Goal: Obtain resource: Obtain resource

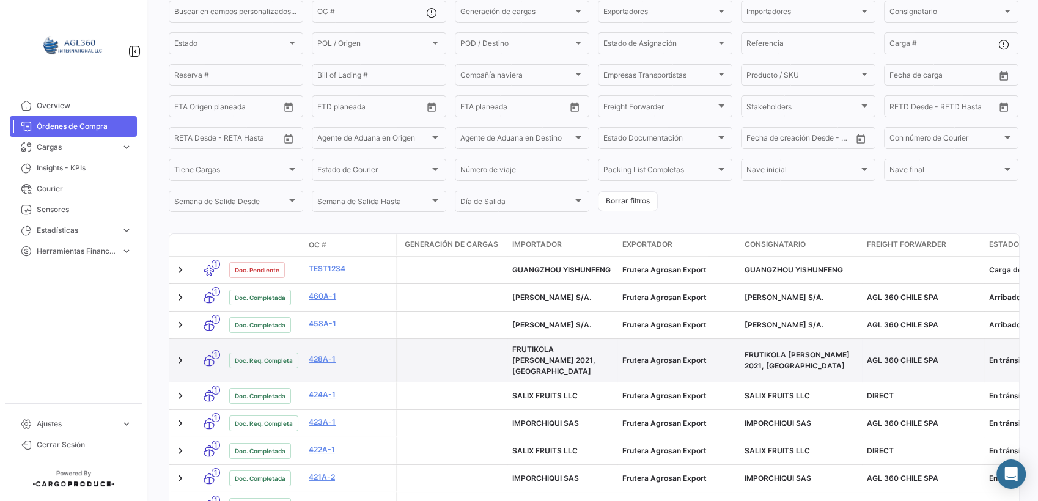
scroll to position [68, 0]
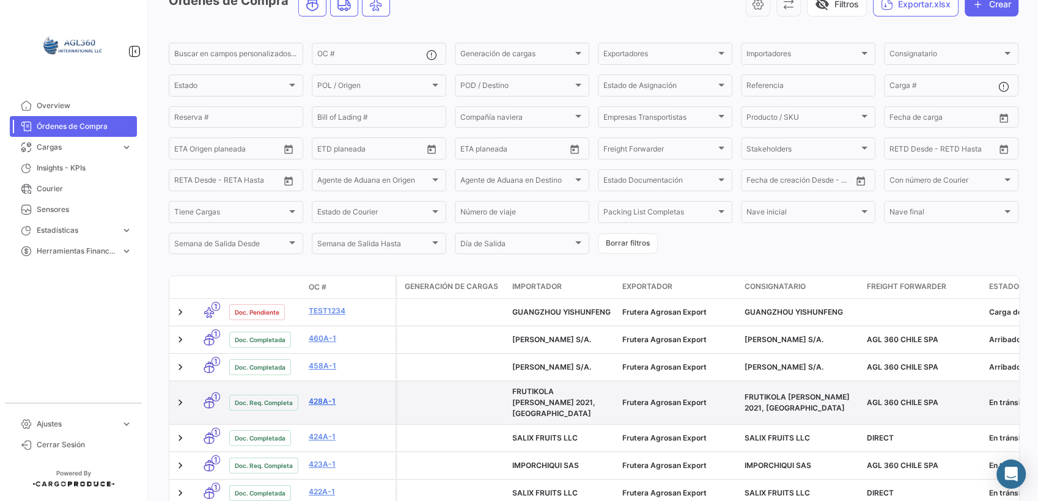
click at [317, 399] on link "428A-1" at bounding box center [350, 401] width 82 height 11
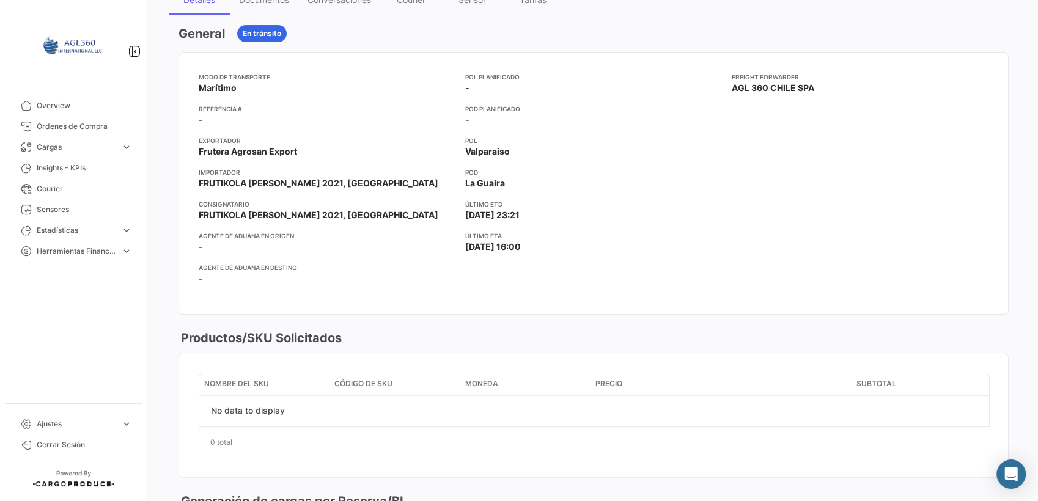
scroll to position [136, 0]
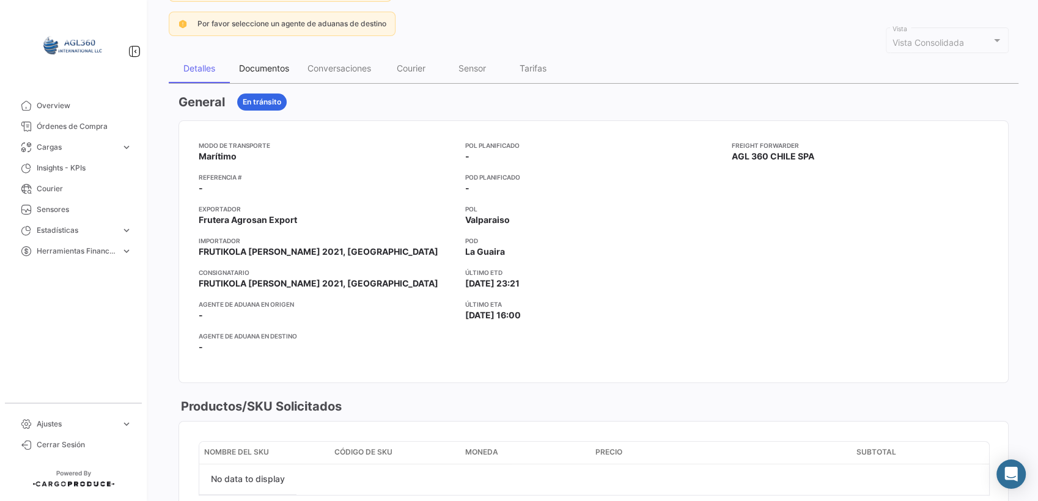
click at [259, 74] on div "Documentos" at bounding box center [264, 68] width 68 height 29
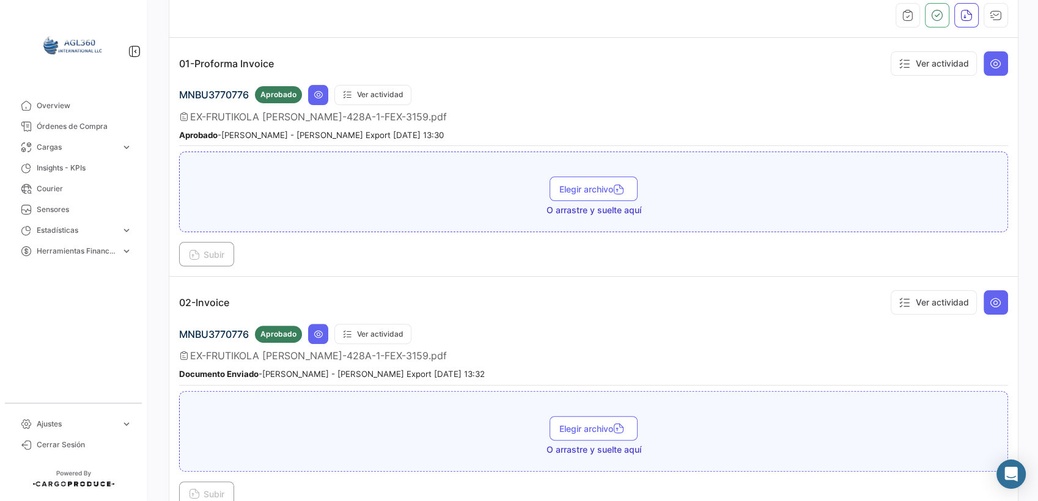
scroll to position [204, 0]
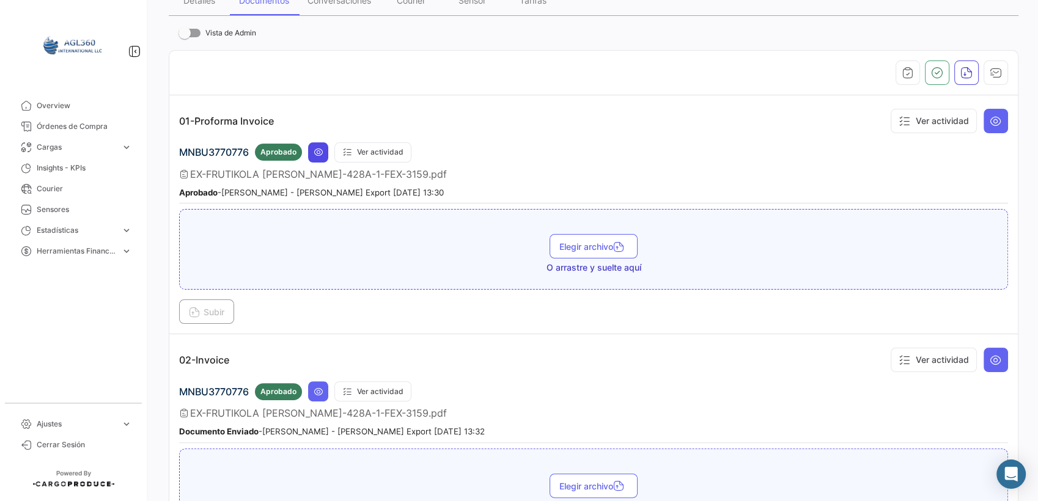
click at [314, 149] on icon at bounding box center [319, 152] width 10 height 10
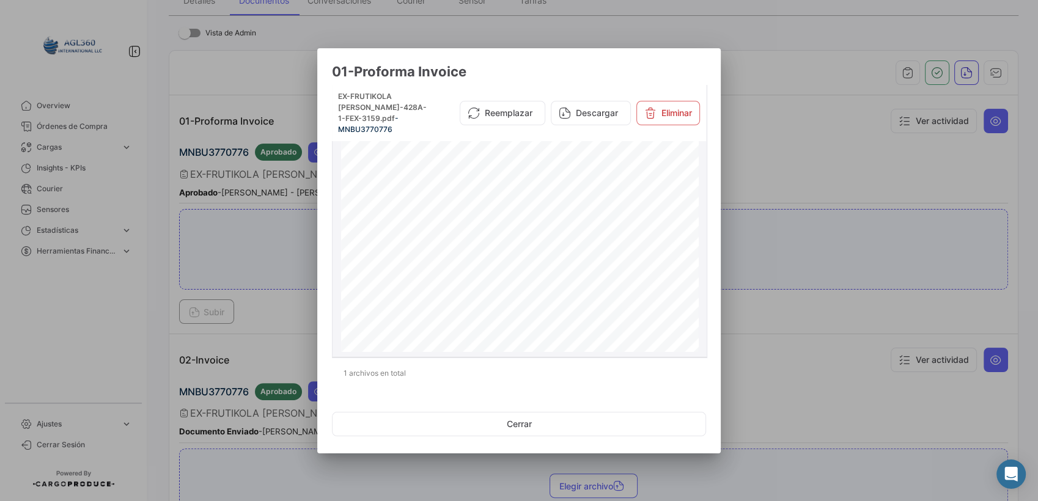
scroll to position [0, 0]
click at [592, 111] on button "Descargar" at bounding box center [591, 113] width 80 height 24
click at [265, 329] on div at bounding box center [519, 250] width 1038 height 501
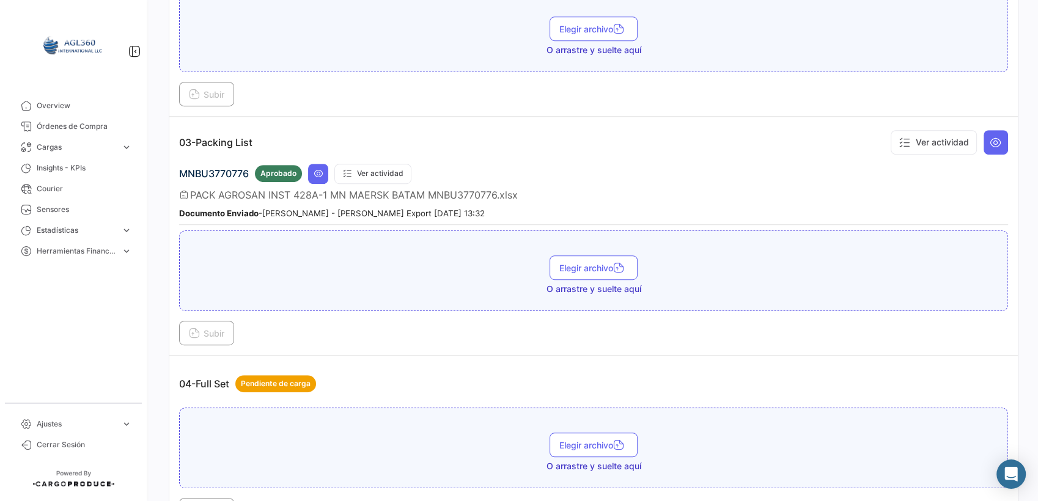
scroll to position [747, 0]
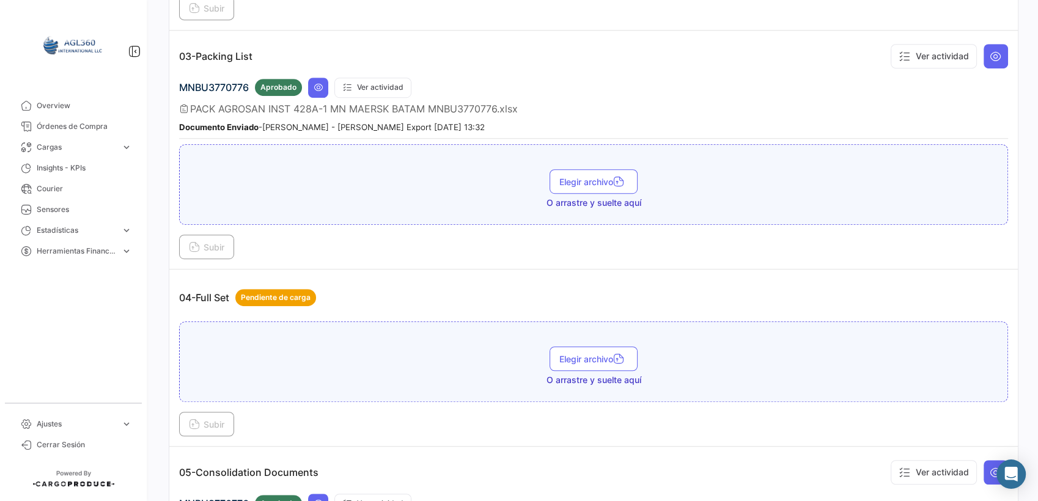
click at [216, 81] on span "MNBU3770776" at bounding box center [214, 87] width 70 height 12
copy span "MNBU3770776"
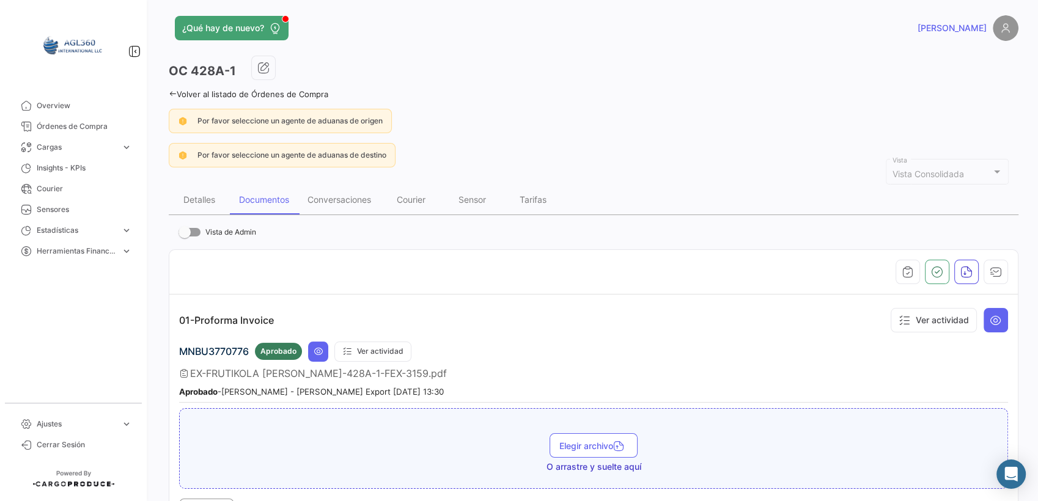
scroll to position [0, 0]
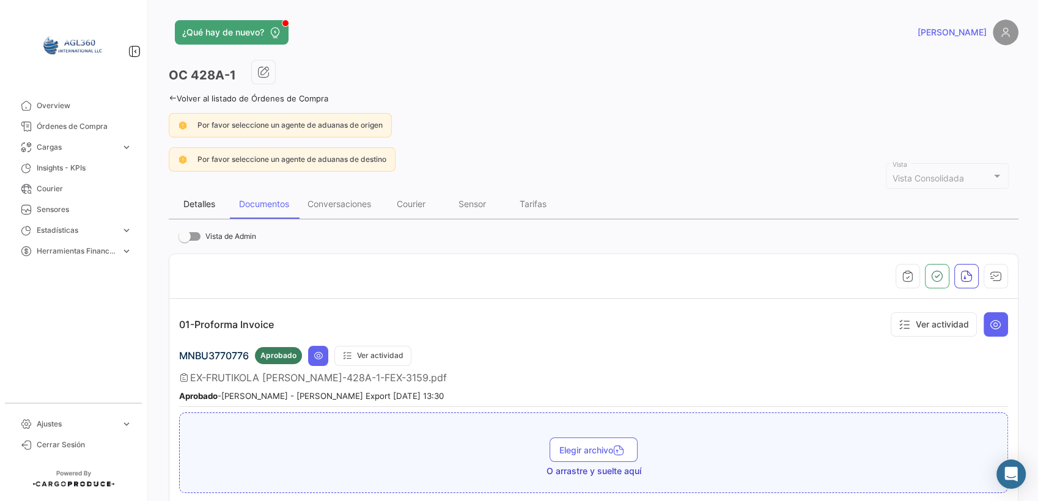
click at [204, 201] on div "Detalles" at bounding box center [199, 204] width 32 height 10
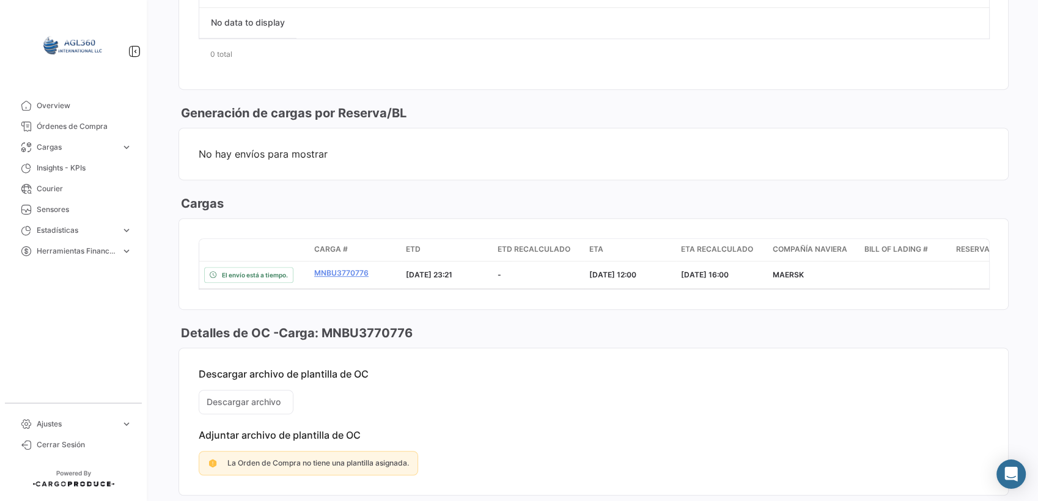
scroll to position [611, 0]
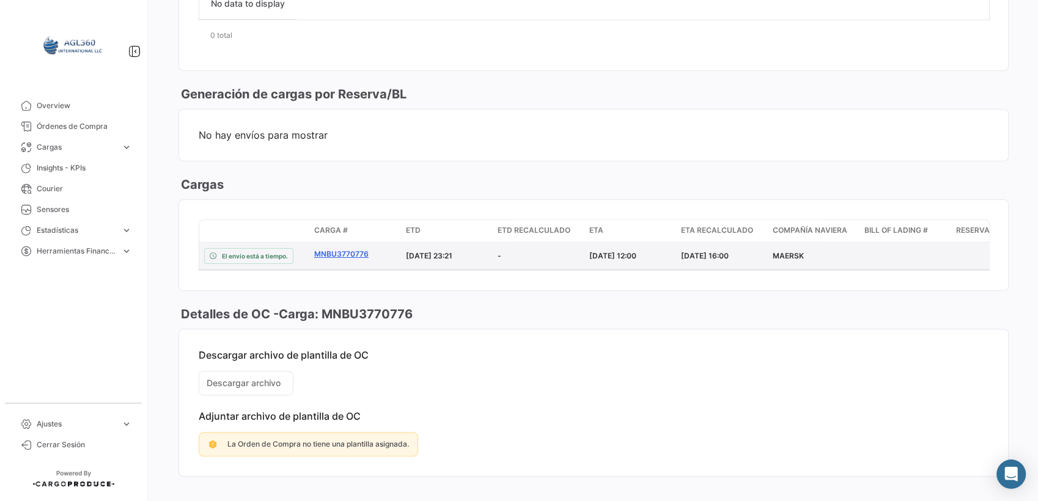
click at [355, 249] on link "MNBU3770776" at bounding box center [355, 254] width 82 height 11
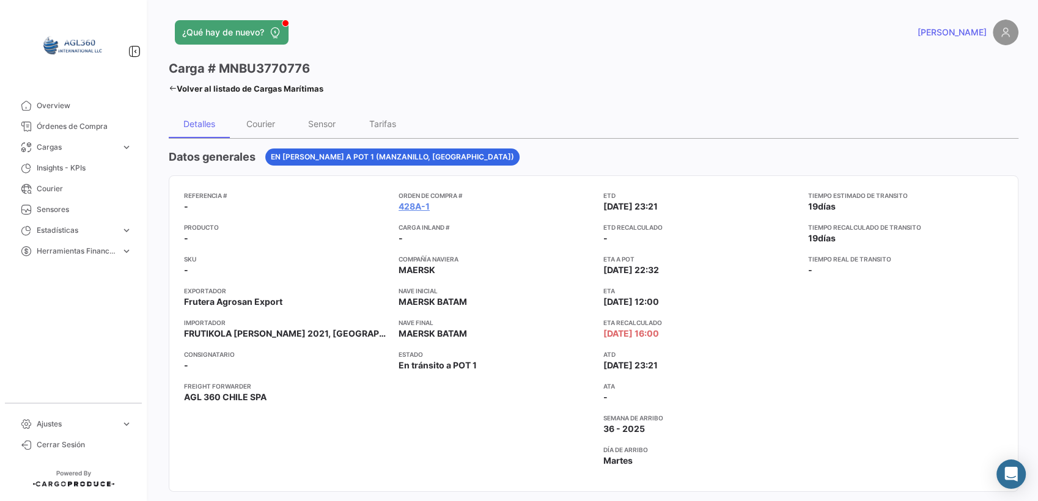
click at [207, 119] on div "Detalles" at bounding box center [199, 124] width 32 height 10
click at [212, 121] on div "Detalles" at bounding box center [199, 124] width 32 height 10
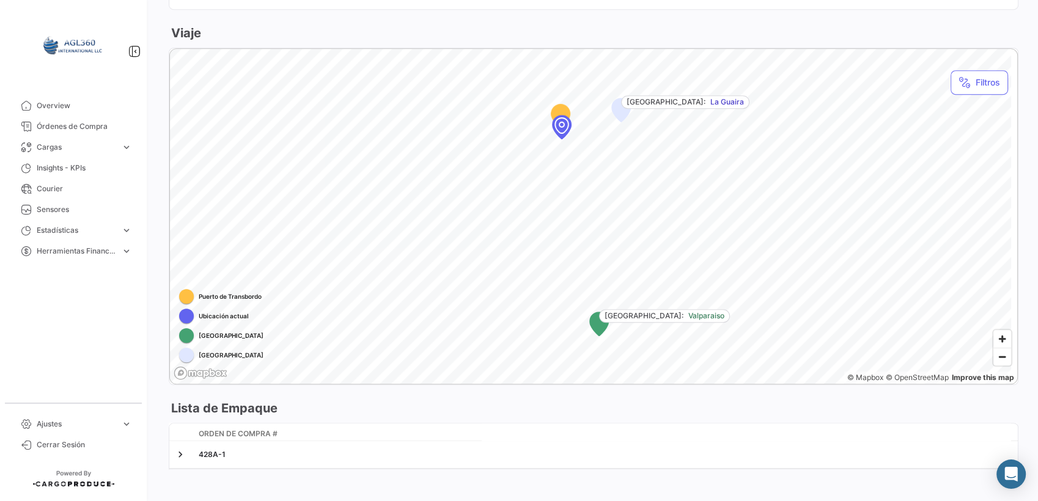
scroll to position [670, 0]
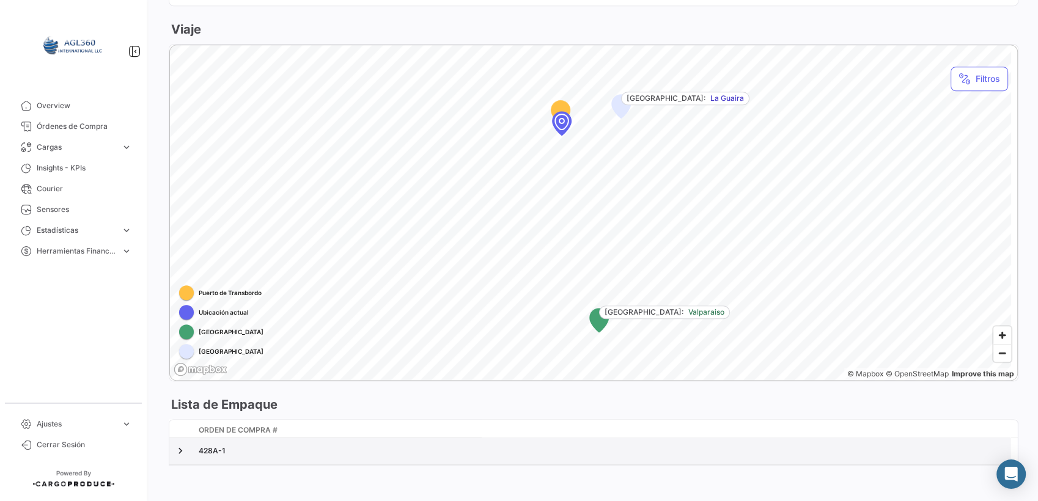
click at [210, 446] on div "428A-1" at bounding box center [602, 451] width 807 height 11
drag, startPoint x: 183, startPoint y: 445, endPoint x: 177, endPoint y: 448, distance: 6.6
click at [181, 445] on link at bounding box center [180, 451] width 12 height 12
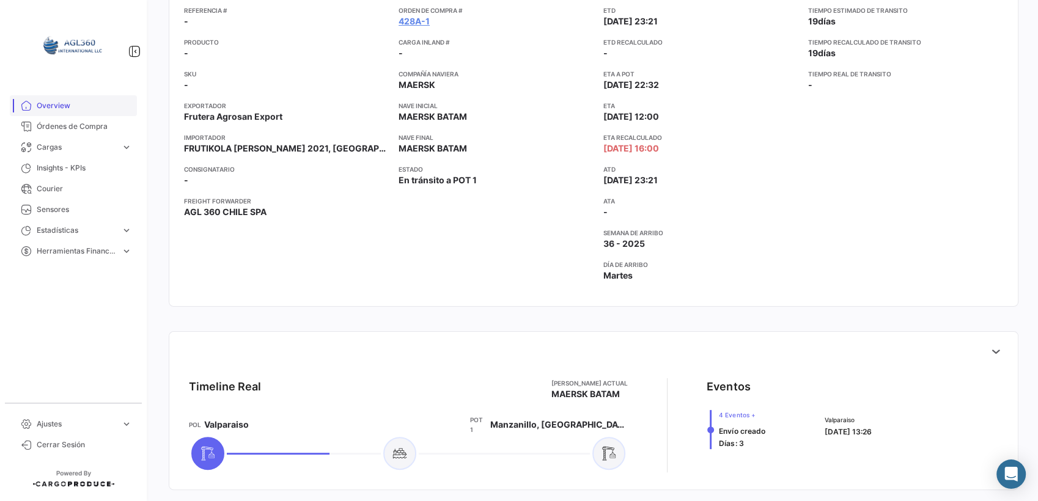
scroll to position [0, 0]
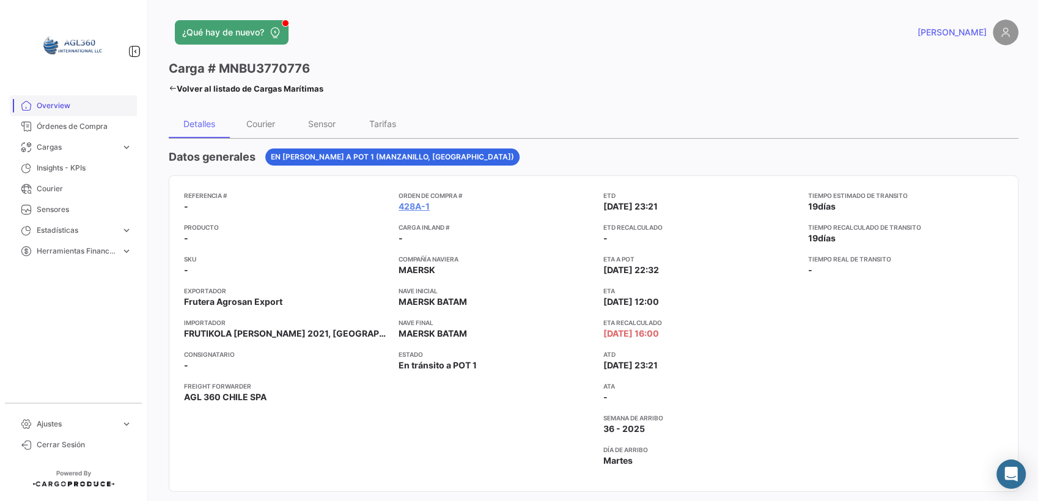
click at [81, 101] on span "Overview" at bounding box center [84, 105] width 95 height 11
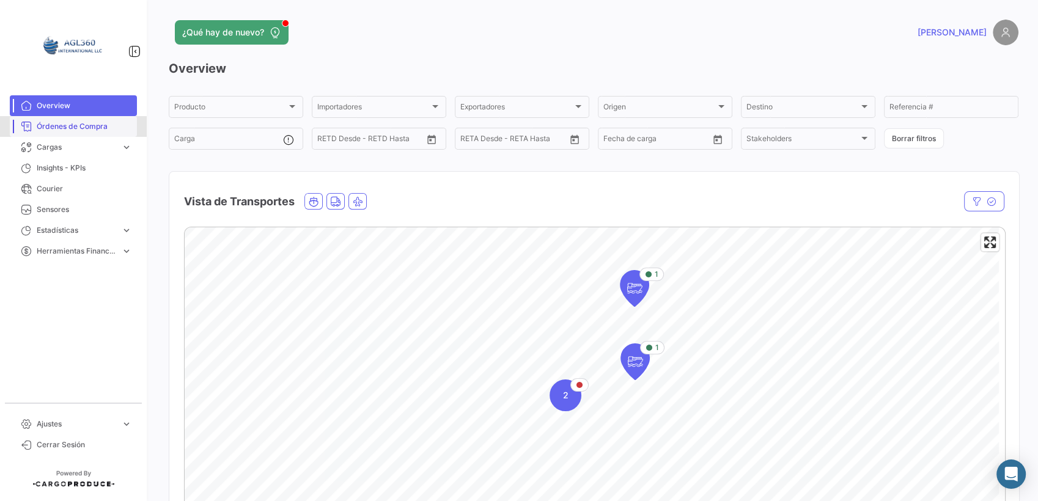
click at [47, 127] on span "Órdenes de Compra" at bounding box center [84, 126] width 95 height 11
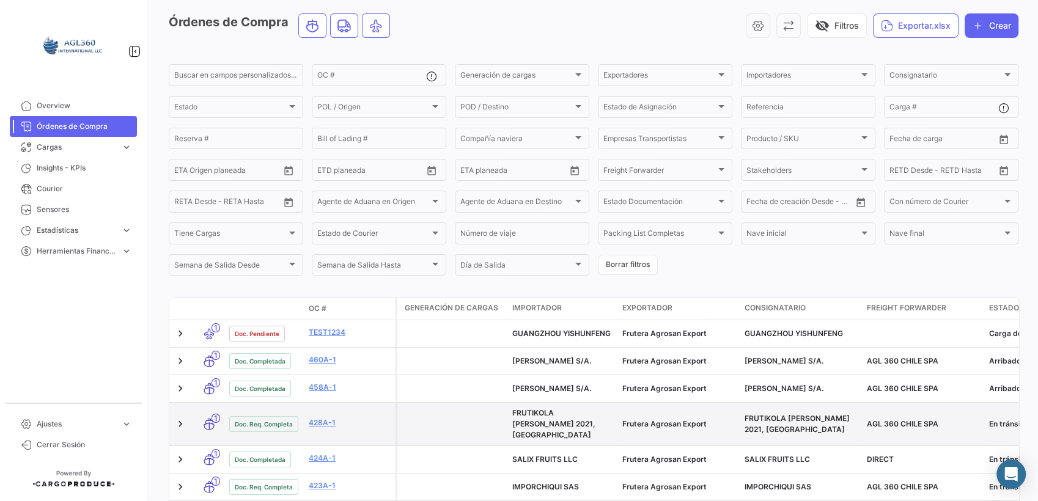
scroll to position [136, 0]
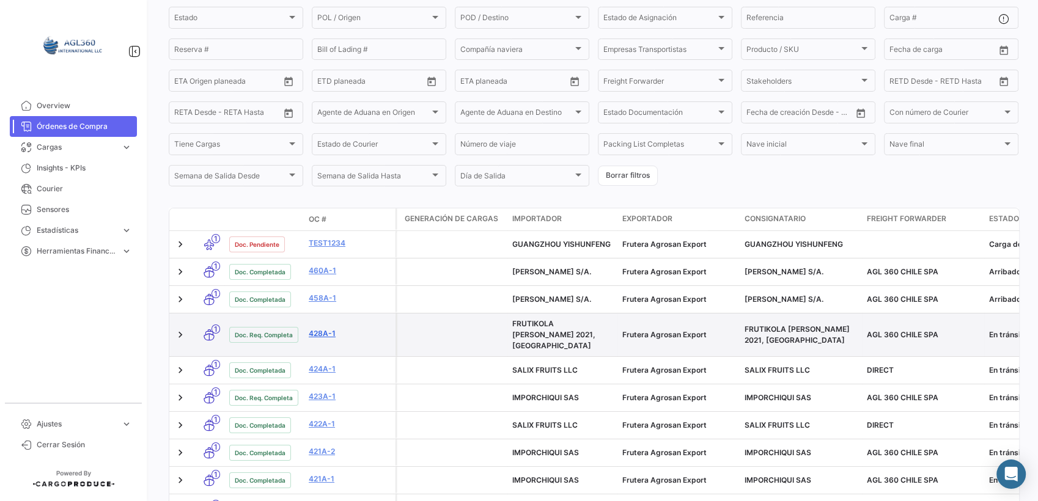
click at [322, 328] on link "428A-1" at bounding box center [350, 333] width 82 height 11
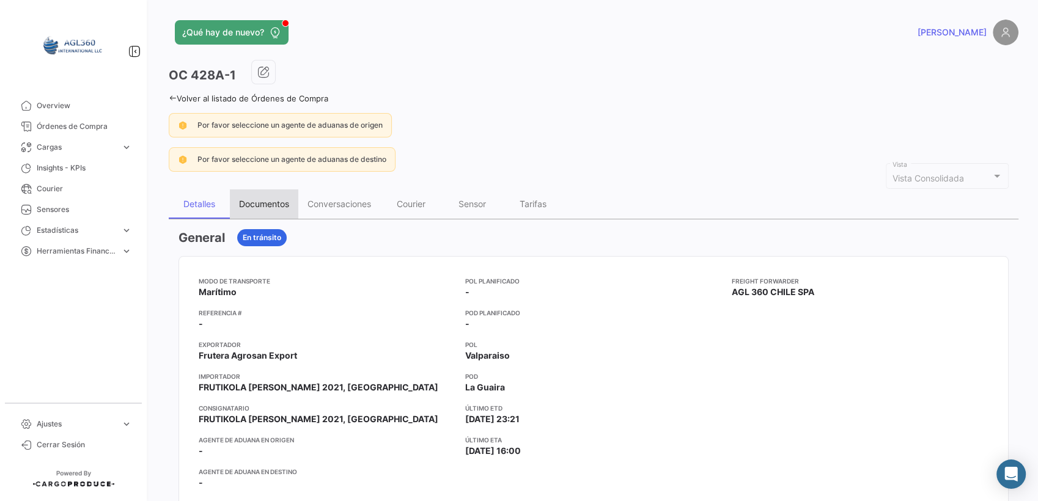
click at [271, 204] on div "Documentos" at bounding box center [264, 204] width 50 height 10
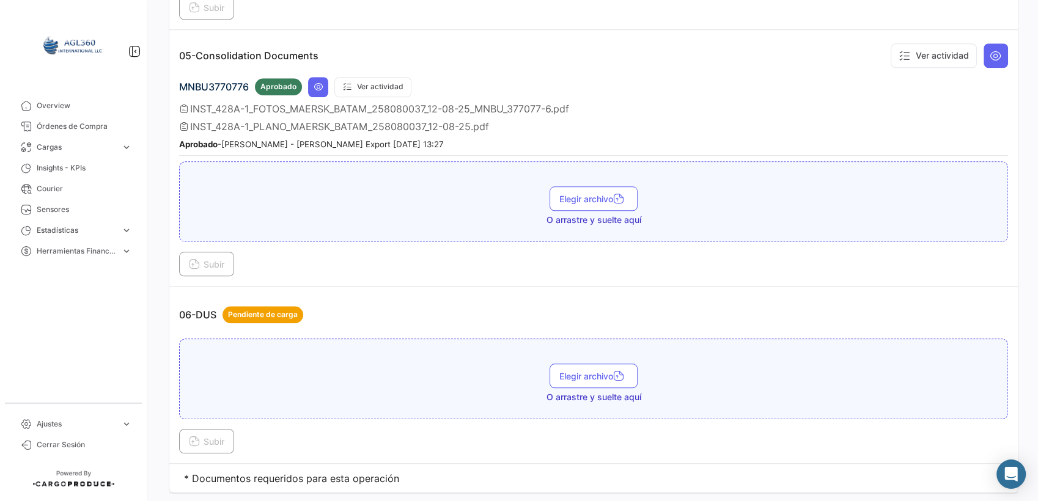
scroll to position [1182, 0]
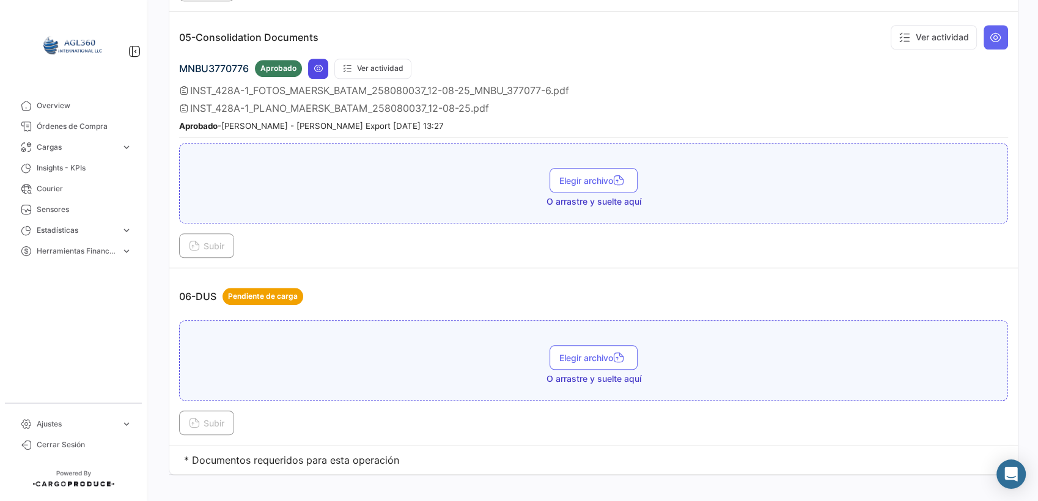
click at [321, 59] on button at bounding box center [318, 69] width 20 height 20
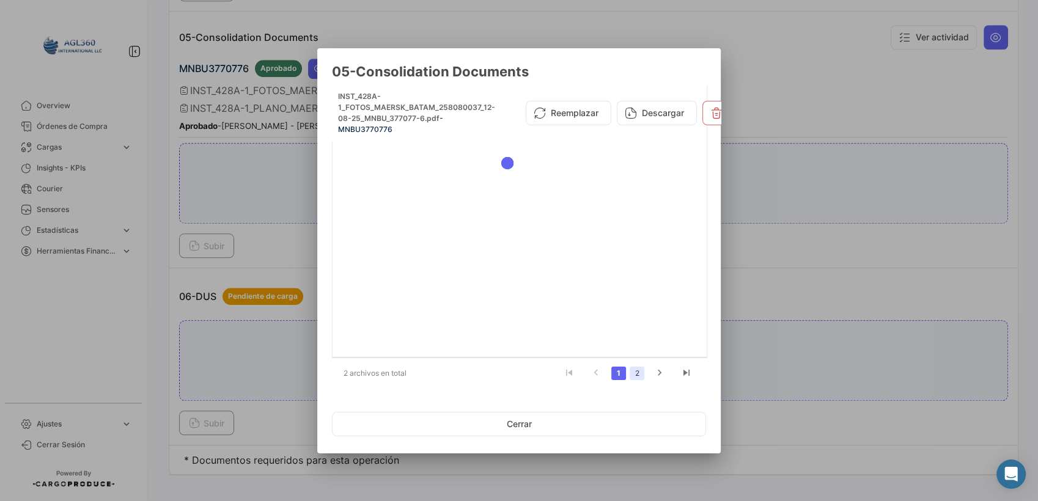
click at [635, 370] on link "2" at bounding box center [637, 373] width 15 height 13
click at [622, 370] on link "1" at bounding box center [618, 373] width 15 height 13
click at [638, 363] on li "2" at bounding box center [637, 373] width 18 height 21
click at [638, 367] on link "2" at bounding box center [637, 373] width 15 height 13
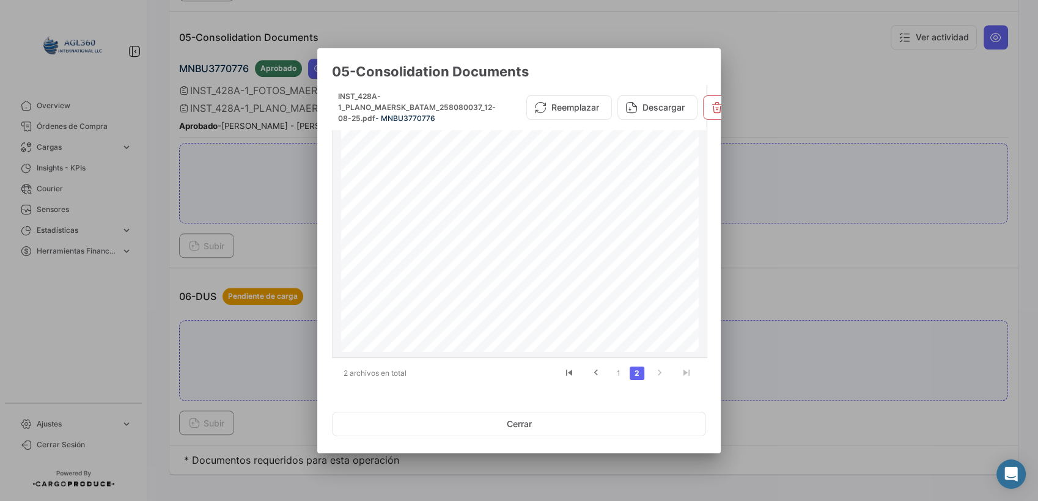
drag, startPoint x: 531, startPoint y: 192, endPoint x: 430, endPoint y: 195, distance: 100.9
click at [431, 194] on div "428A-1 [PERSON_NAME] CONSOLIDACION REEFER CONTAINER PLANTA 1 SI/YES NO Pallet N…" at bounding box center [520, 290] width 358 height 463
drag, startPoint x: 430, startPoint y: 195, endPoint x: 371, endPoint y: 215, distance: 63.0
click at [371, 214] on div "428A-1 [PERSON_NAME] CONSOLIDACION REEFER CONTAINER PLANTA 1 SI/YES NO Pallet N…" at bounding box center [520, 290] width 358 height 463
click at [533, 191] on div "428A-1 [PERSON_NAME] CONSOLIDACION REEFER CONTAINER PLANTA 1 SI/YES NO Pallet N…" at bounding box center [520, 290] width 358 height 463
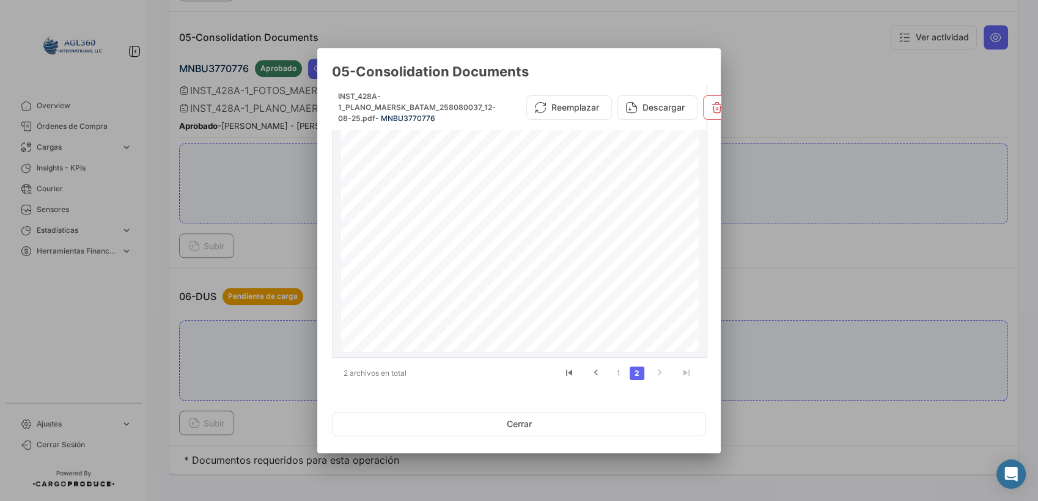
click at [366, 216] on div "428A-1 [PERSON_NAME] CONSOLIDACION REEFER CONTAINER PLANTA 1 SI/YES NO Pallet N…" at bounding box center [520, 290] width 358 height 463
click at [363, 140] on div "428A-1 [PERSON_NAME] CONSOLIDACION REEFER CONTAINER PLANTA 1 SI/YES NO Pallet N…" at bounding box center [520, 358] width 358 height 463
drag, startPoint x: 518, startPoint y: 426, endPoint x: 383, endPoint y: 251, distance: 220.5
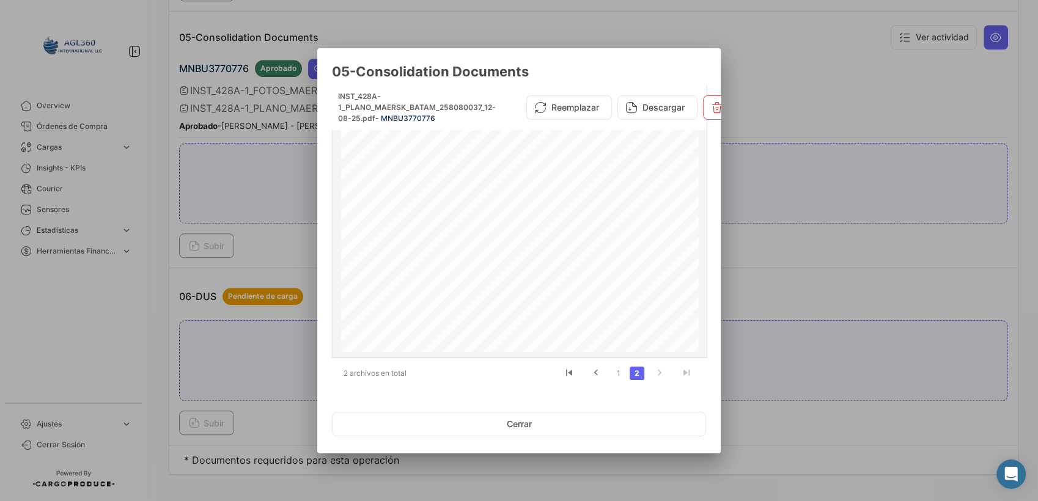
click at [384, 251] on app-document-viewer-popup "05-Consolidation Documents INST_428A-1_PLANO_MAERSK_BATAM_258080037_12-08-25.pd…" at bounding box center [519, 254] width 374 height 382
click at [516, 423] on button "Cerrar" at bounding box center [519, 424] width 374 height 24
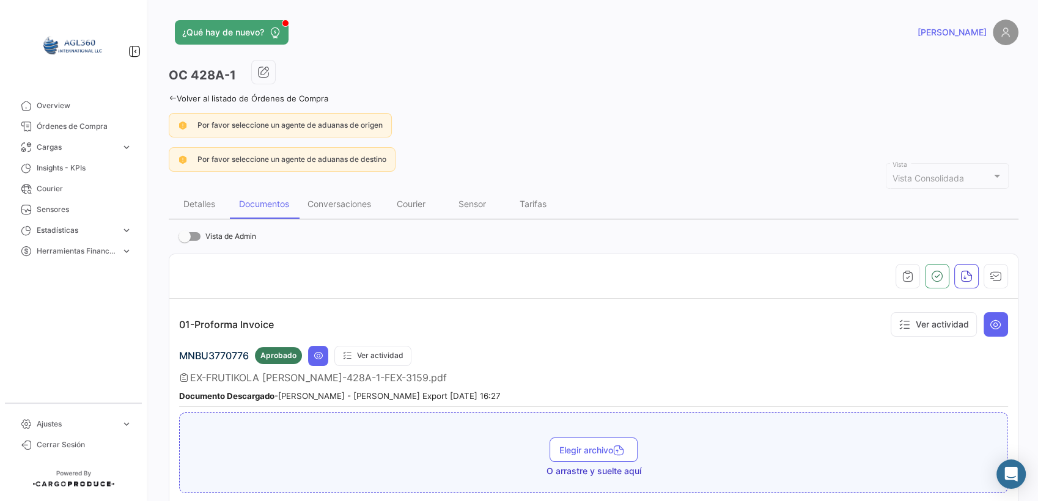
click at [171, 98] on icon at bounding box center [173, 98] width 8 height 8
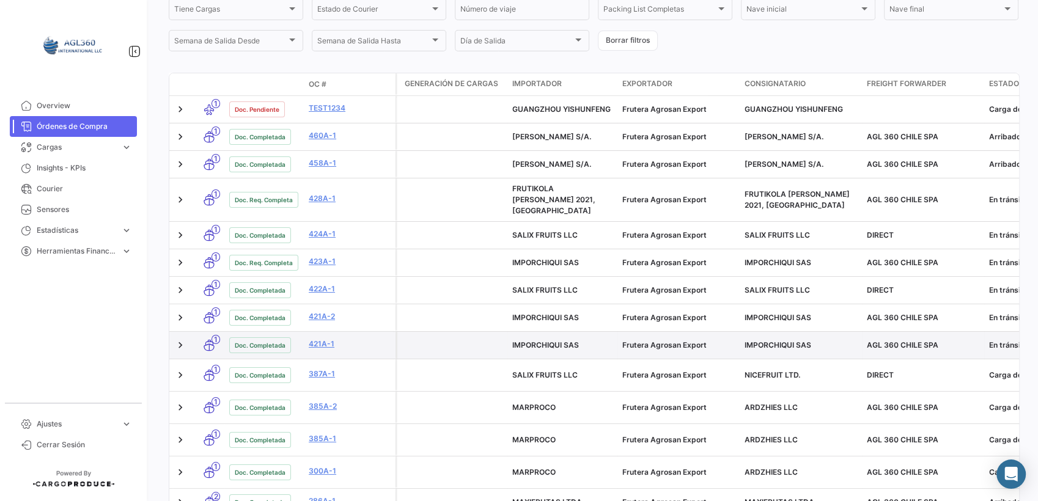
scroll to position [271, 0]
click at [319, 338] on link "421A-1" at bounding box center [350, 343] width 82 height 11
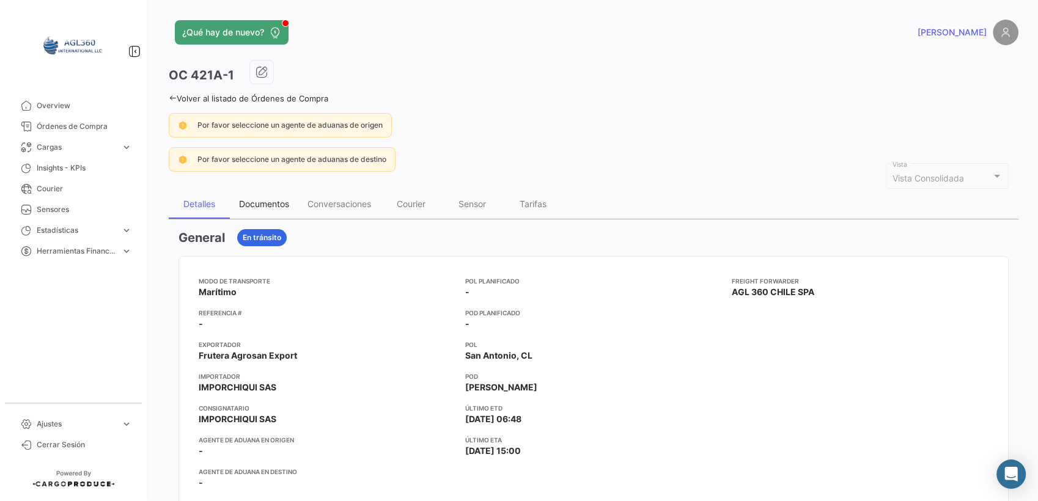
click at [265, 205] on div "Documentos" at bounding box center [264, 204] width 50 height 10
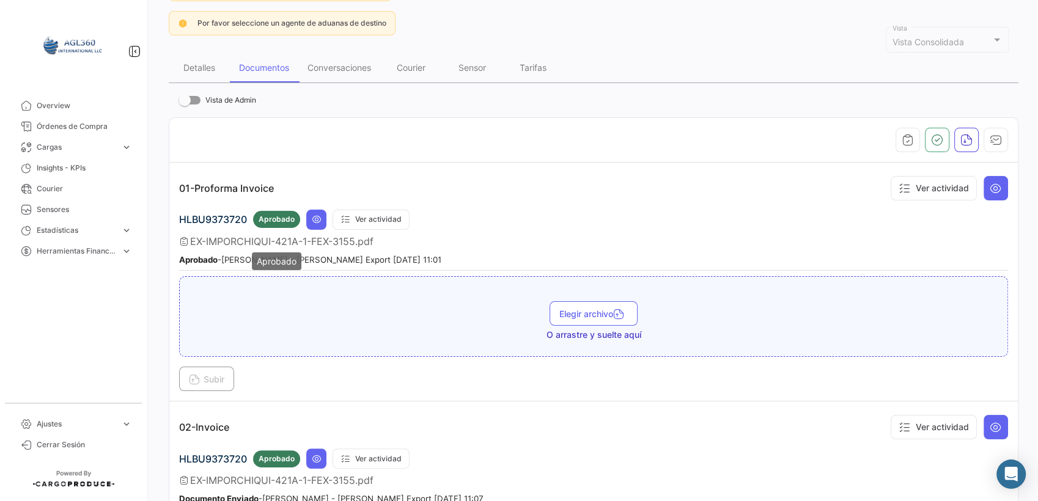
scroll to position [130, 0]
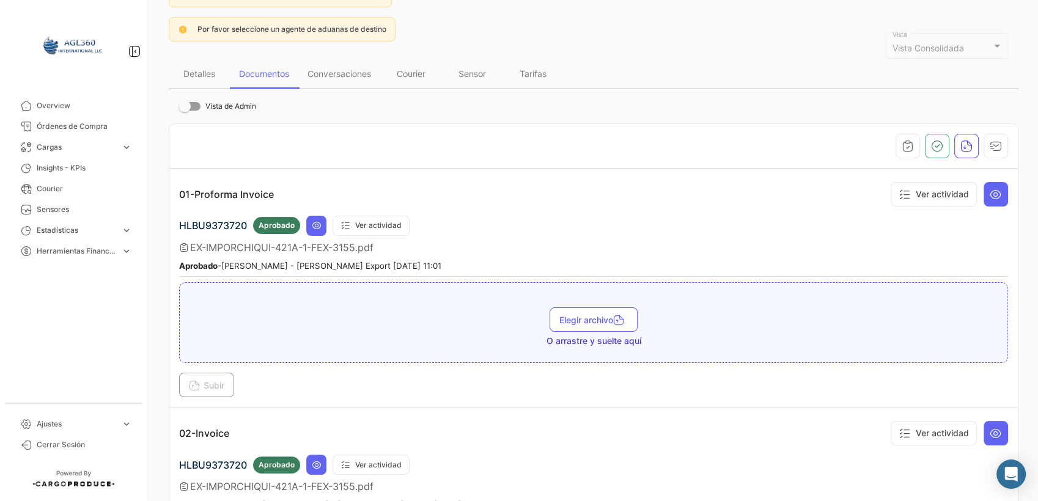
click at [218, 223] on span "HLBU9373720" at bounding box center [213, 226] width 68 height 12
copy span "HLBU9373720"
click at [319, 224] on icon at bounding box center [317, 226] width 10 height 10
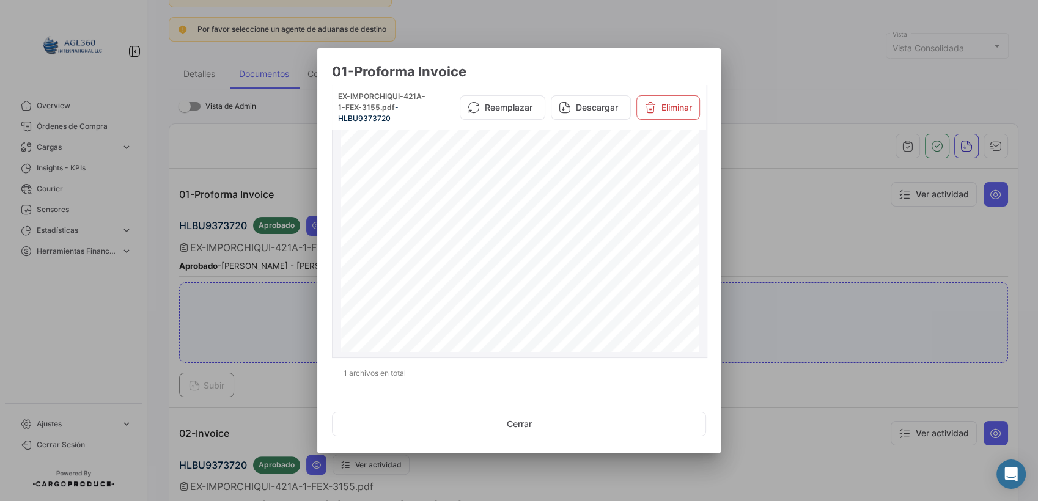
drag, startPoint x: 588, startPoint y: 231, endPoint x: 549, endPoint y: 231, distance: 39.1
click at [549, 231] on div "Emisor RUT 77.089.369-0 Razón social FRUTERA AGROSAN EXPORT SPA Giro EXPORTADOR…" at bounding box center [520, 358] width 358 height 463
drag, startPoint x: 549, startPoint y: 231, endPoint x: 597, endPoint y: 103, distance: 137.2
click at [597, 103] on button "Descargar" at bounding box center [591, 107] width 80 height 24
click at [815, 97] on div at bounding box center [519, 250] width 1038 height 501
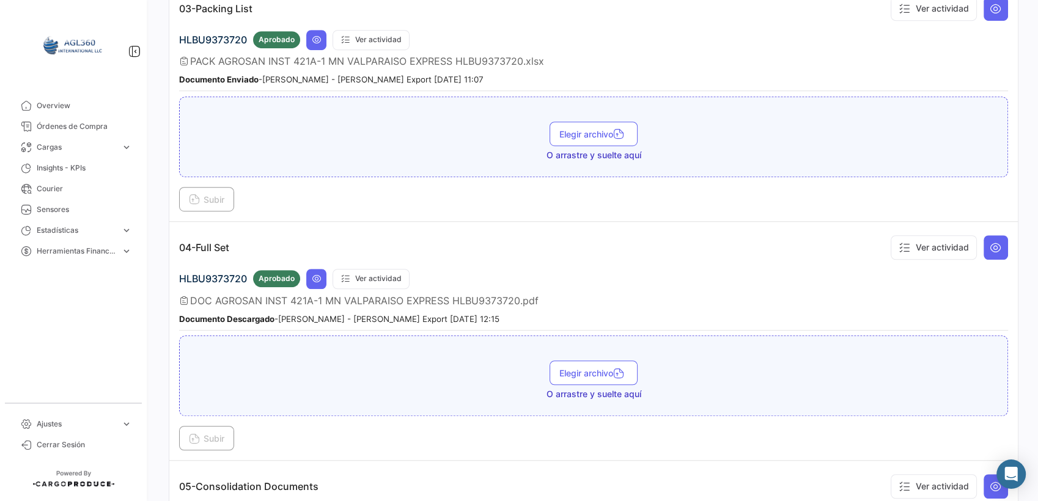
scroll to position [945, 0]
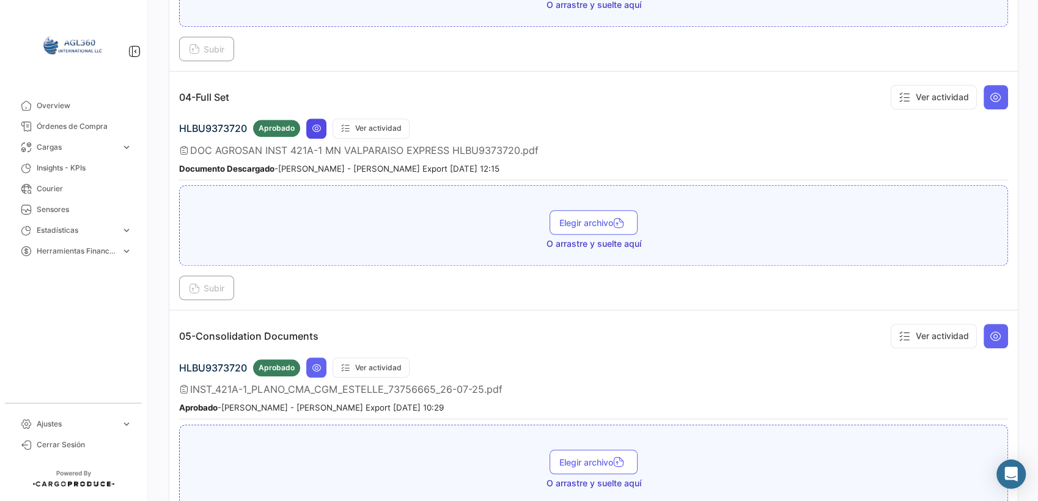
click at [317, 124] on icon at bounding box center [317, 129] width 10 height 10
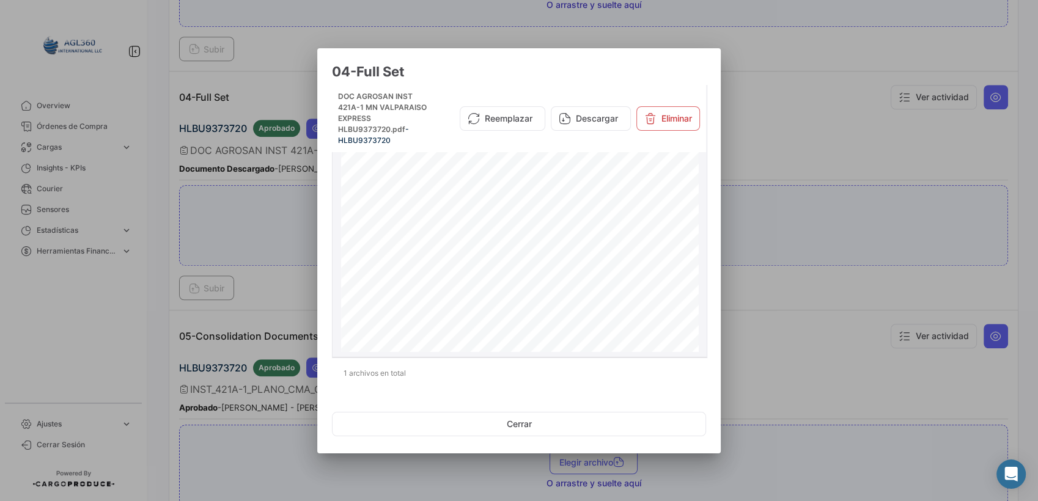
scroll to position [1154, 0]
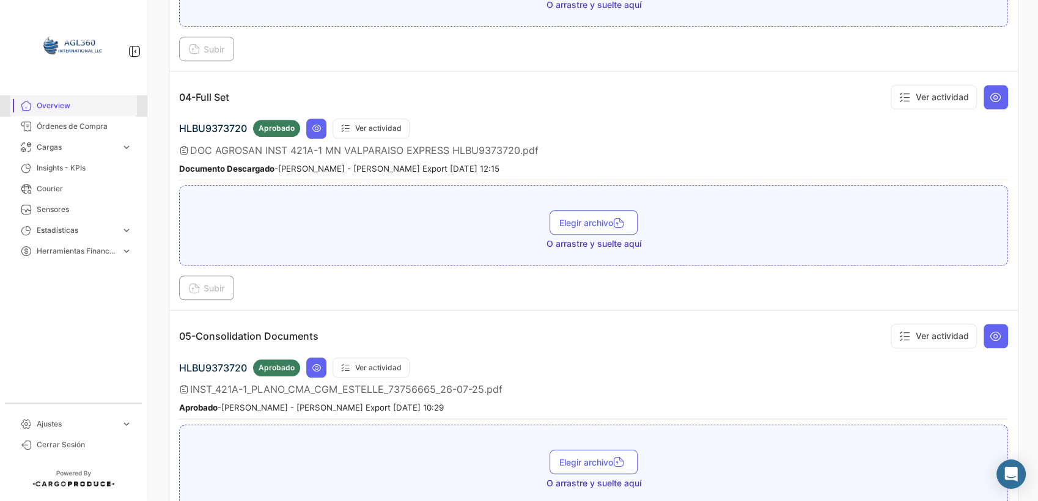
click at [61, 103] on span "Overview" at bounding box center [84, 105] width 95 height 11
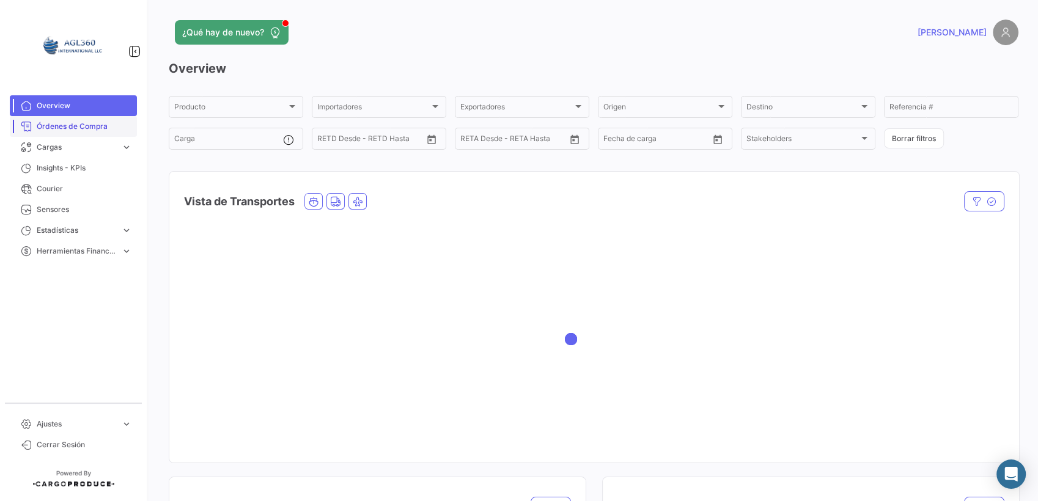
click at [82, 125] on span "Órdenes de Compra" at bounding box center [84, 126] width 95 height 11
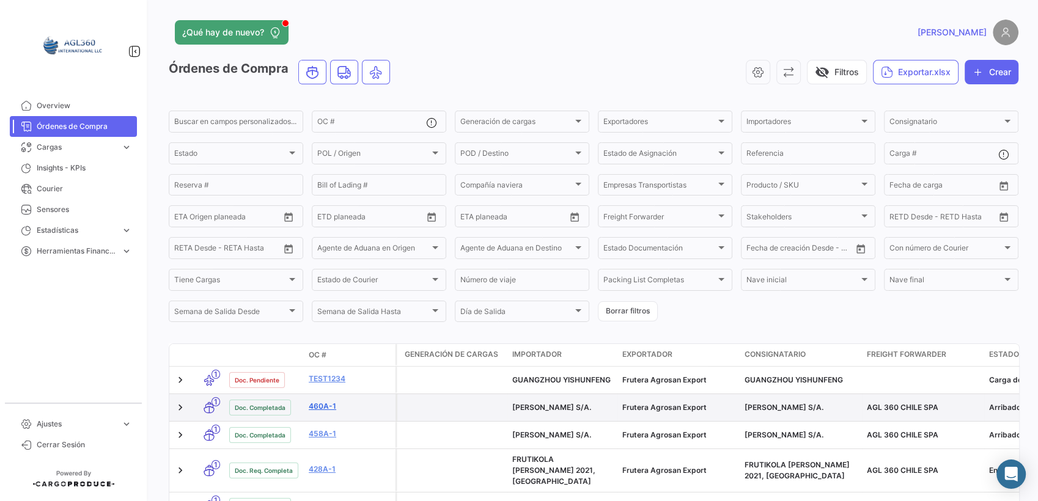
click at [325, 408] on link "460A-1" at bounding box center [350, 406] width 82 height 11
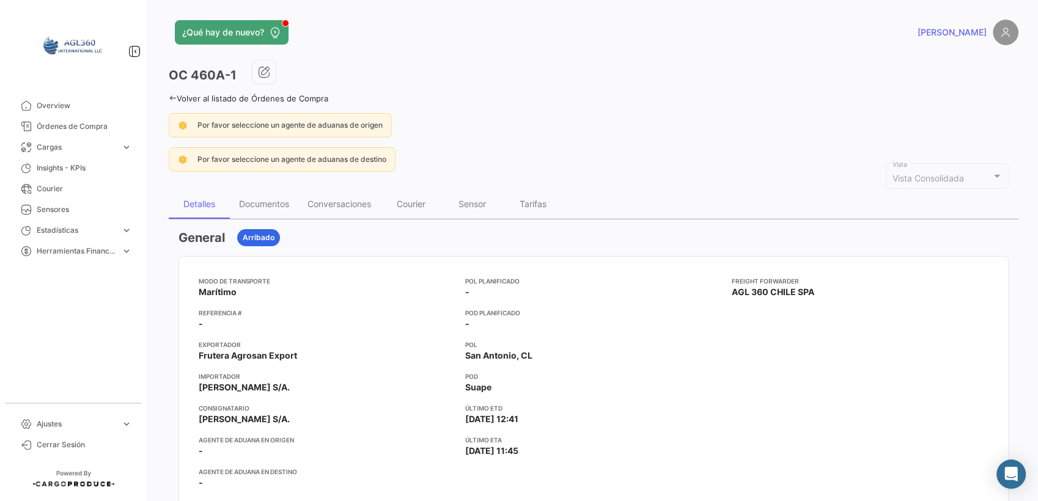
click at [172, 97] on icon at bounding box center [173, 98] width 8 height 8
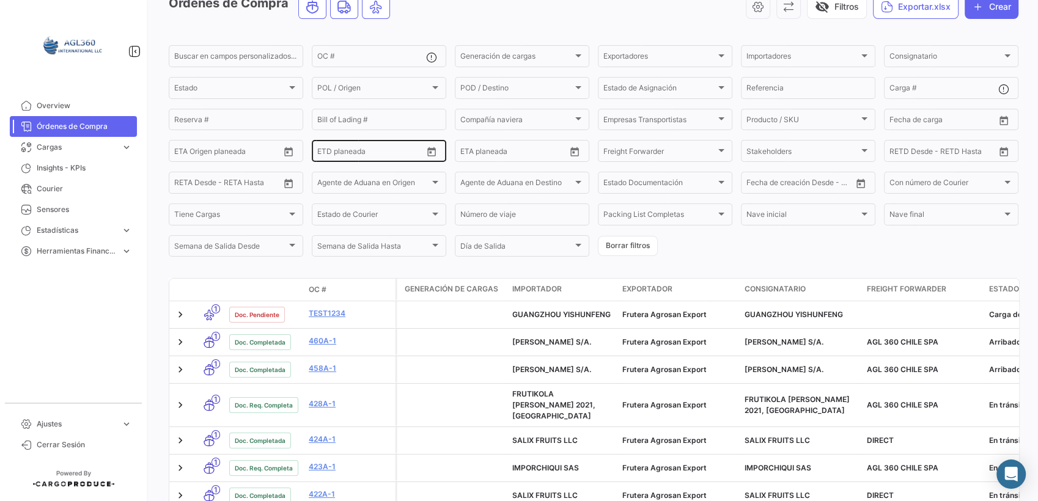
scroll to position [204, 0]
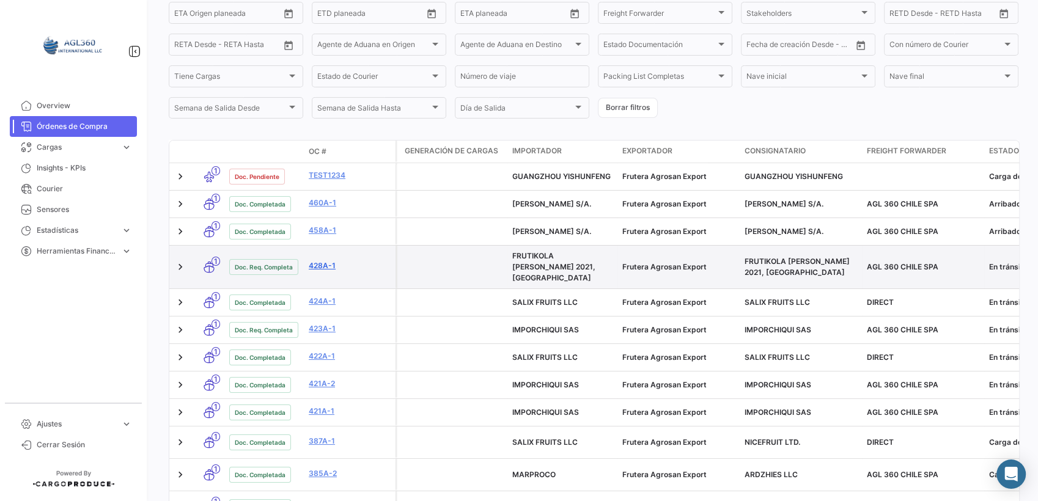
click at [322, 261] on link "428A-1" at bounding box center [350, 265] width 82 height 11
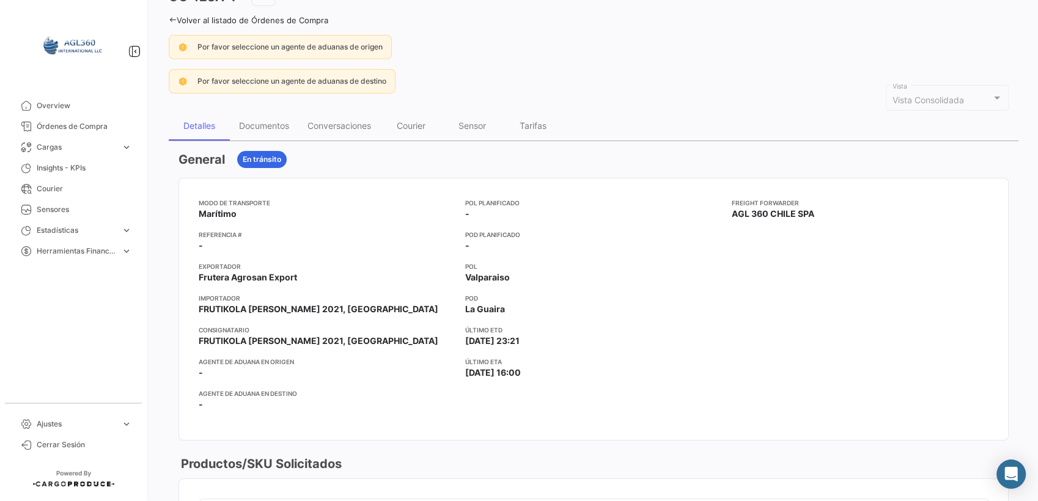
scroll to position [68, 0]
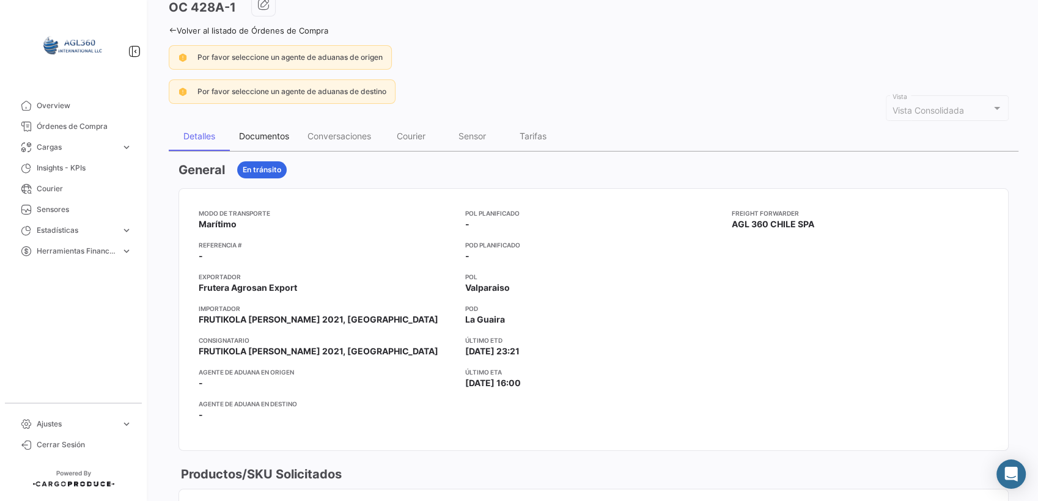
click at [265, 132] on div "Documentos" at bounding box center [264, 136] width 50 height 10
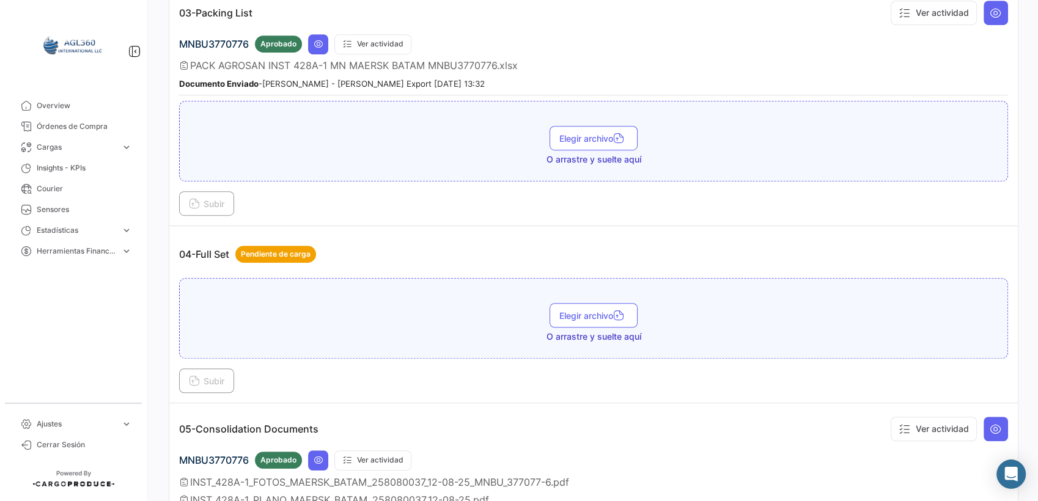
scroll to position [951, 0]
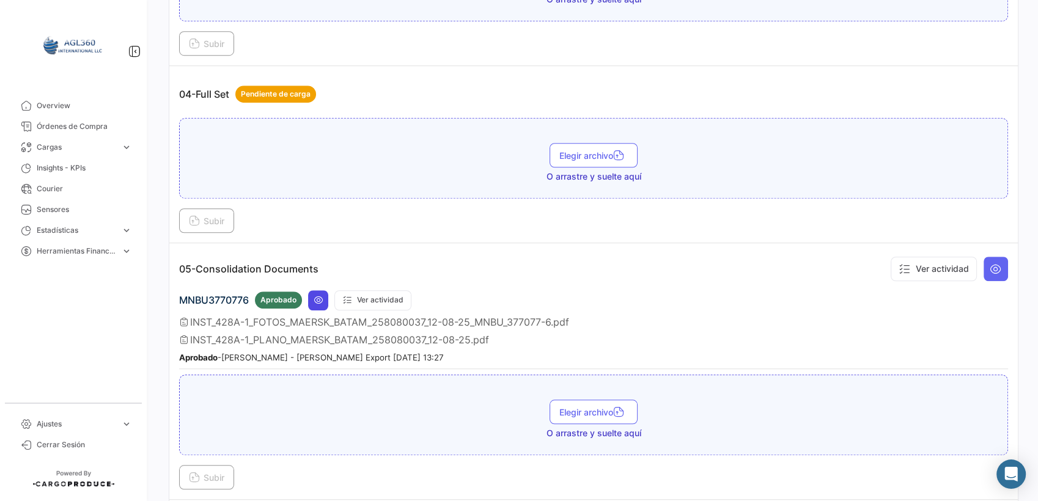
click at [318, 295] on icon at bounding box center [319, 300] width 10 height 10
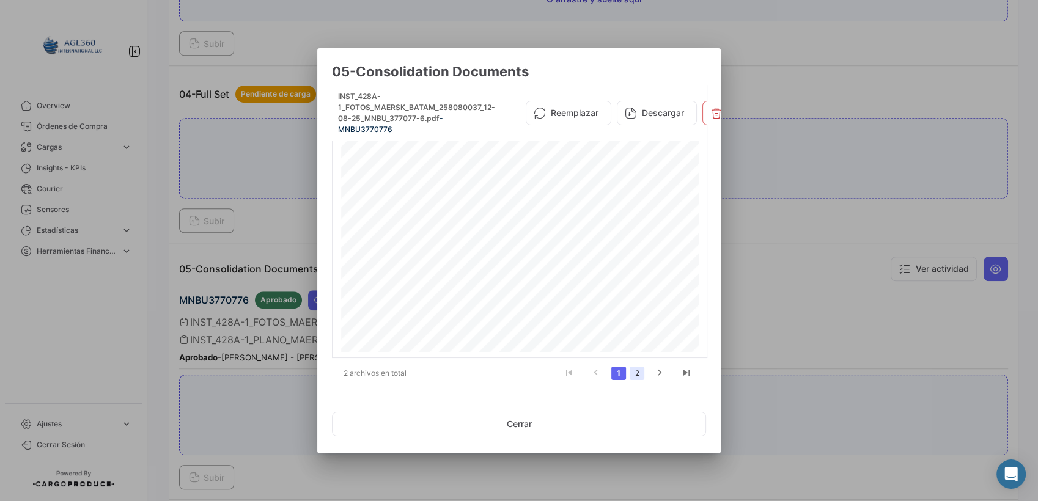
click at [631, 376] on link "2" at bounding box center [637, 373] width 15 height 13
click at [806, 70] on div at bounding box center [519, 250] width 1038 height 501
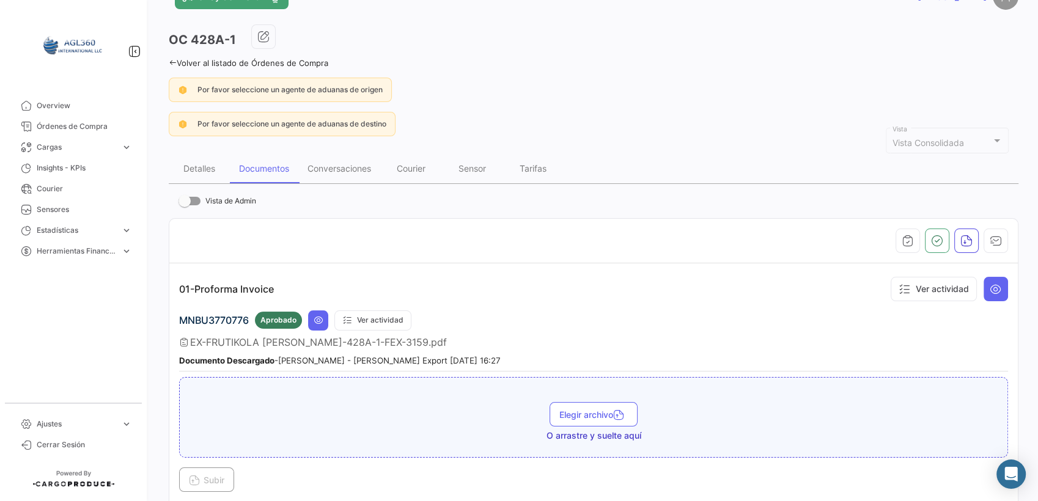
scroll to position [0, 0]
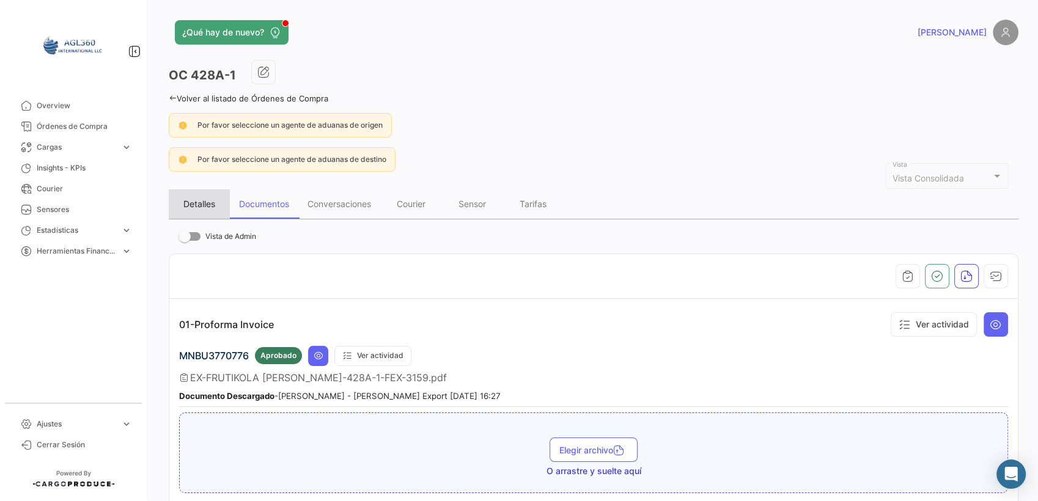
click at [202, 201] on div "Detalles" at bounding box center [199, 204] width 32 height 10
